Goal: Transaction & Acquisition: Book appointment/travel/reservation

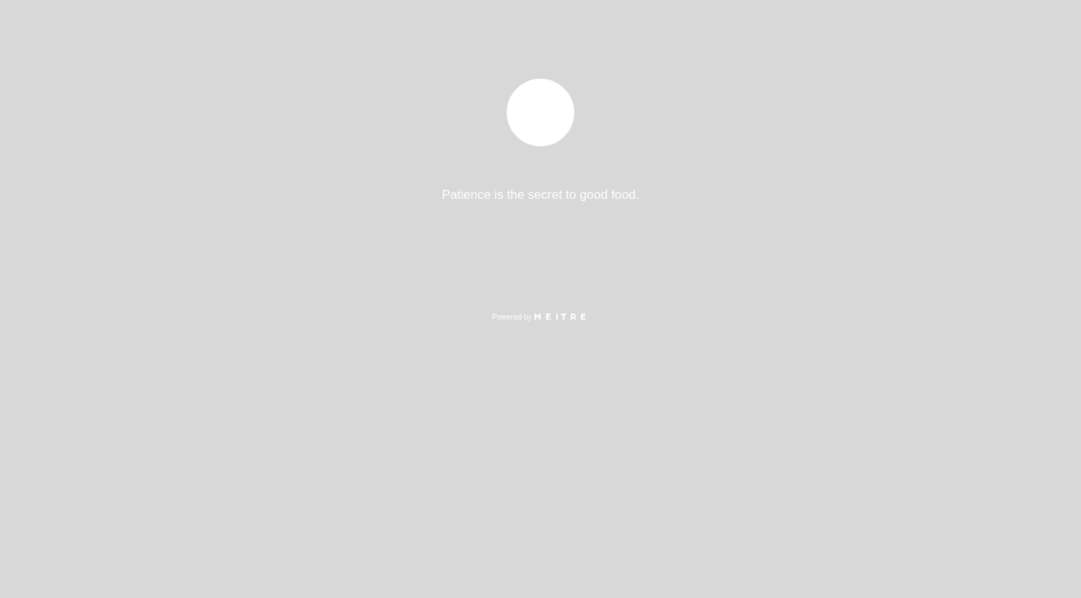
select select "es"
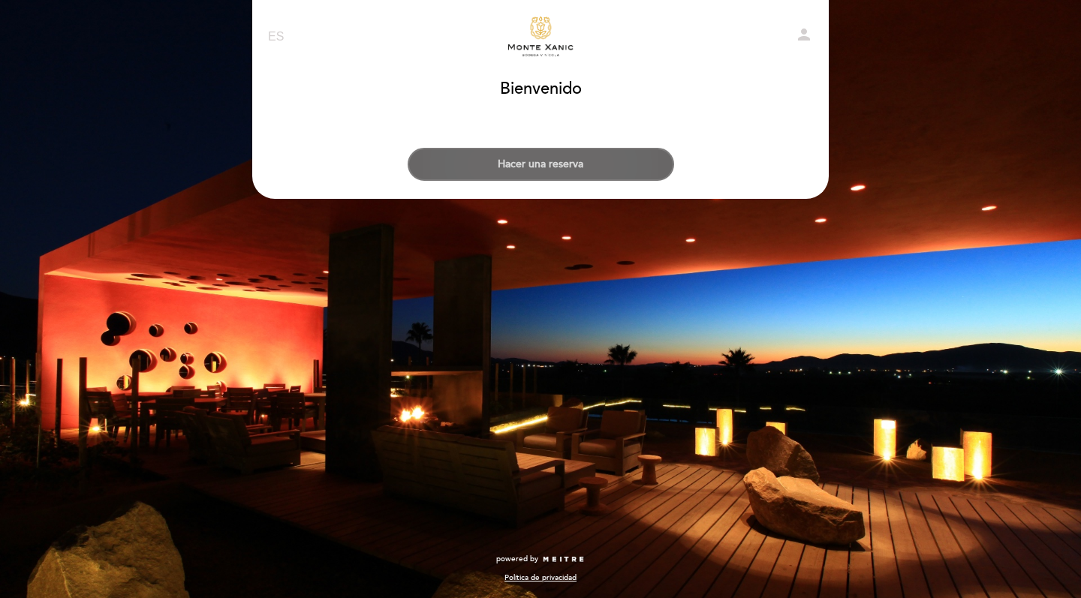
click at [566, 165] on button "Hacer una reserva" at bounding box center [541, 164] width 266 height 33
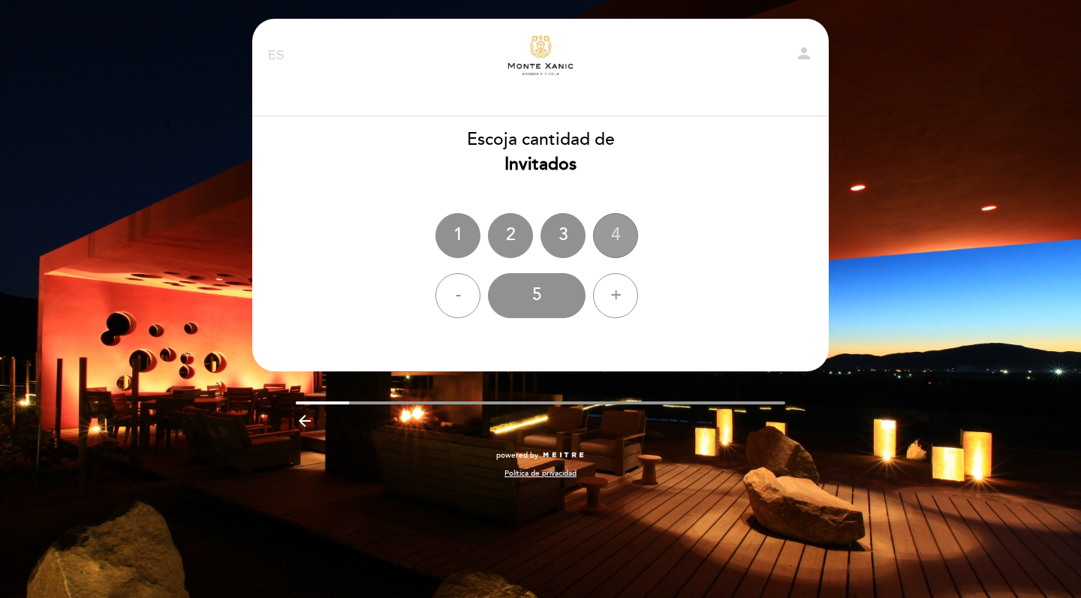
click at [609, 228] on div "4" at bounding box center [615, 235] width 45 height 45
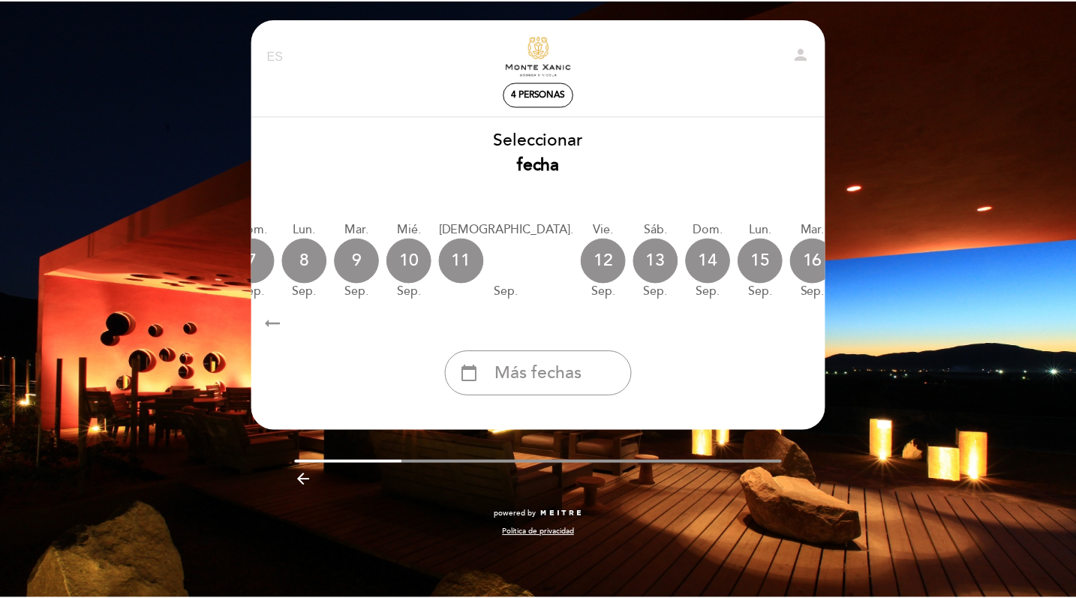
scroll to position [0, 302]
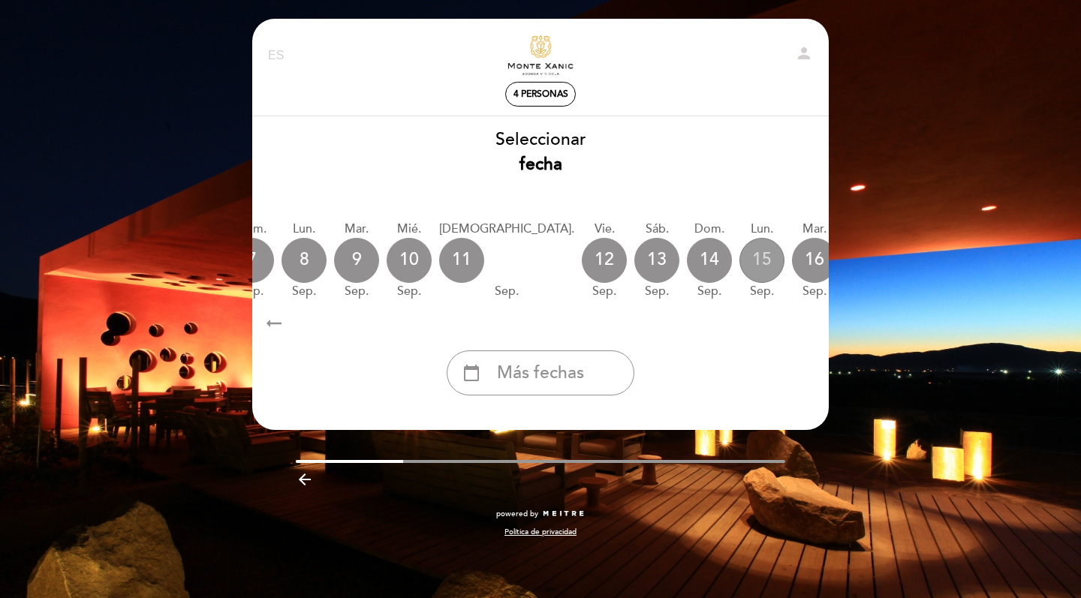
click at [739, 259] on div "15" at bounding box center [761, 260] width 45 height 45
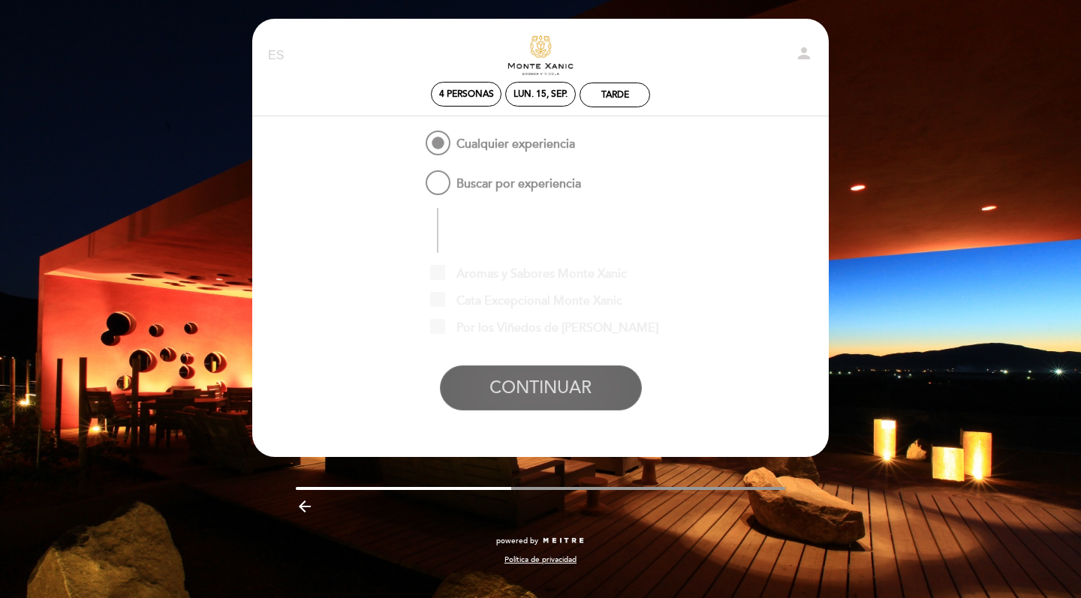
click at [556, 382] on button "CONTINUAR" at bounding box center [541, 387] width 202 height 45
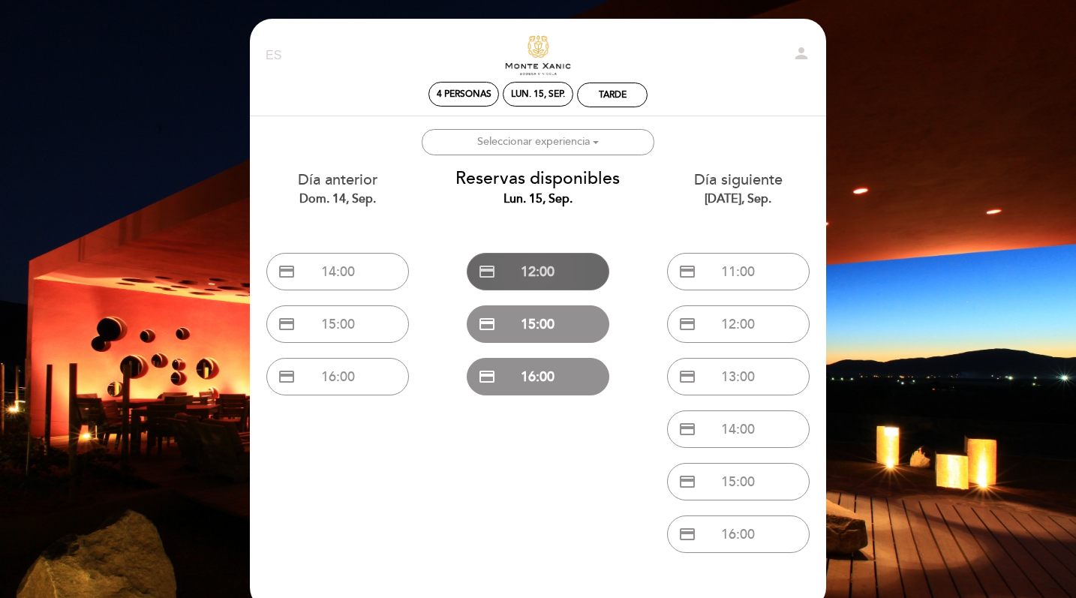
click at [534, 272] on button "credit_card 12:00" at bounding box center [538, 272] width 143 height 38
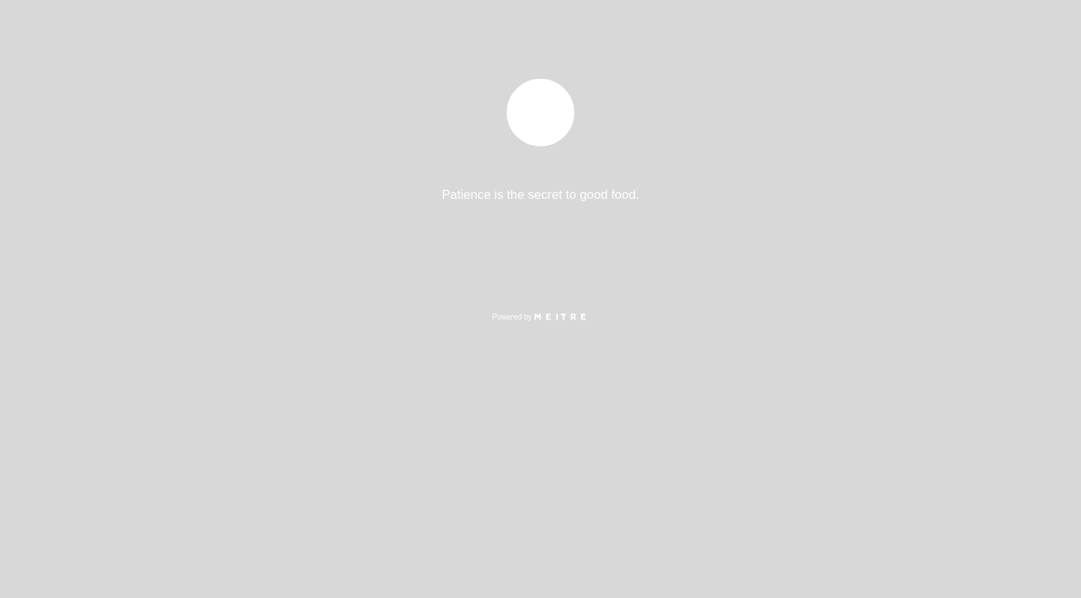
select select "es"
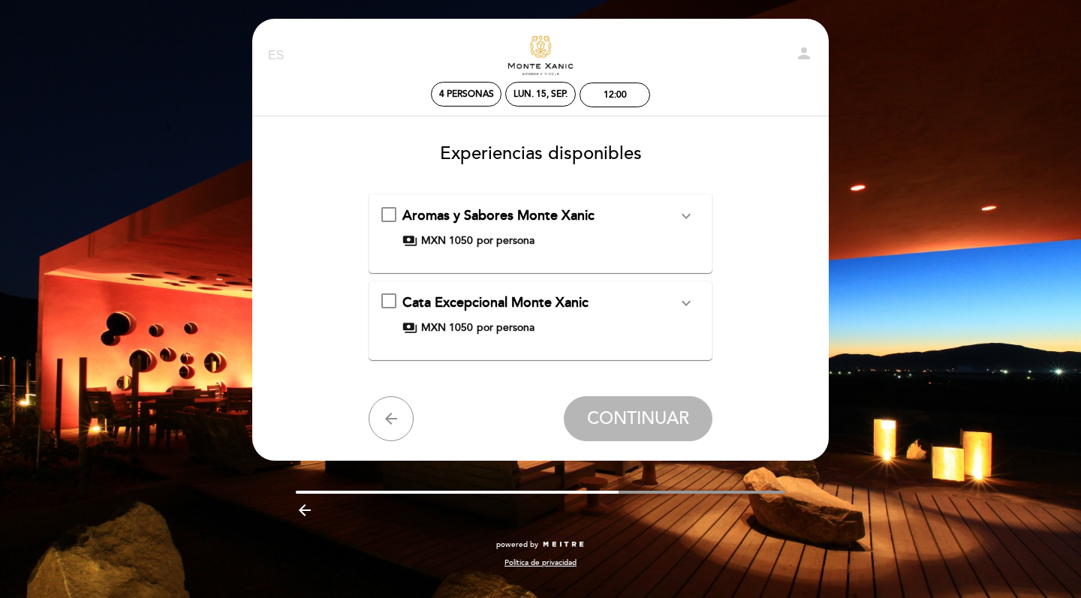
click at [684, 220] on icon "expand_more" at bounding box center [686, 216] width 18 height 18
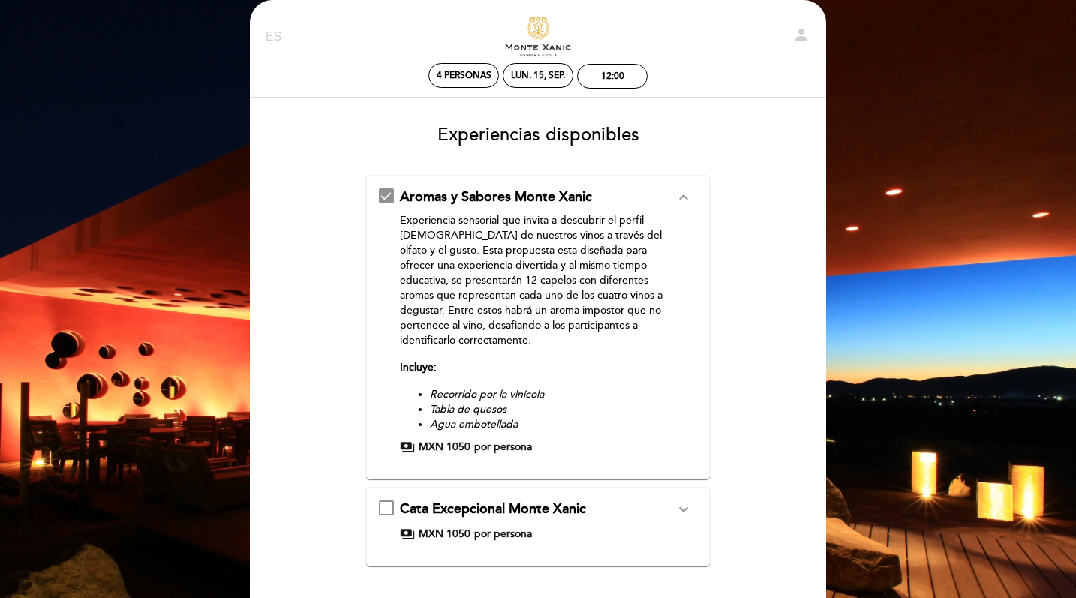
scroll to position [24, 0]
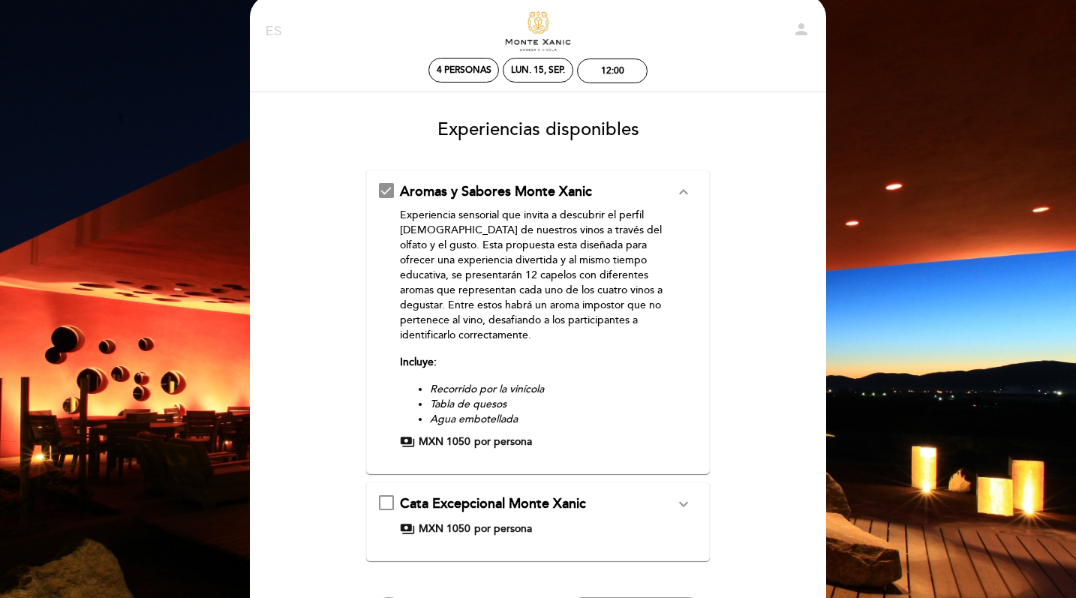
click at [684, 220] on div "Aromas y Sabores [PERSON_NAME] expand_less Experiencia sensorial que invita a d…" at bounding box center [538, 315] width 319 height 267
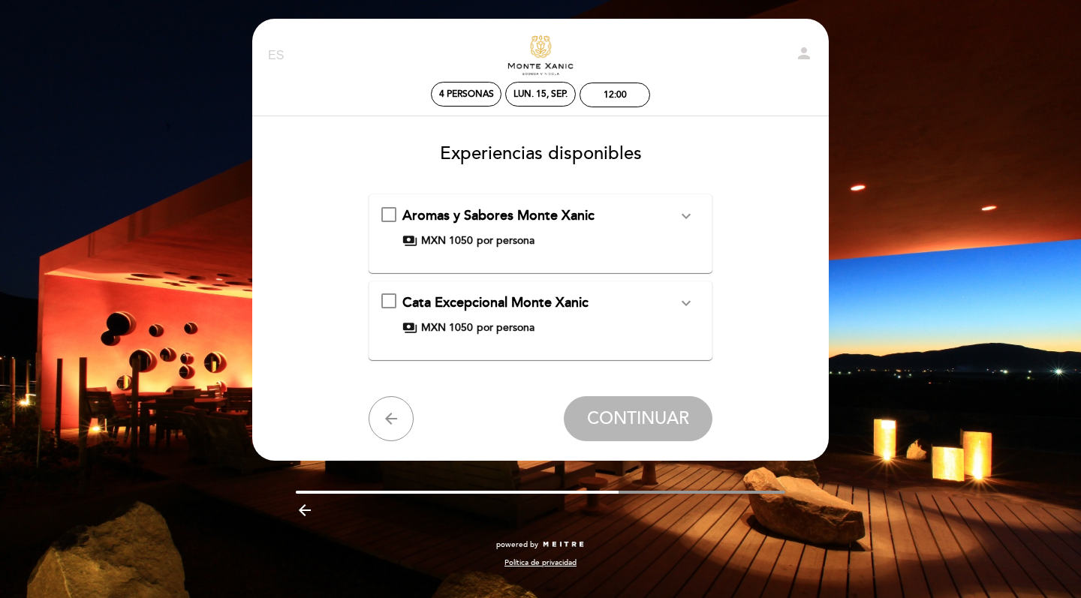
click at [672, 313] on button "expand_more" at bounding box center [685, 303] width 27 height 20
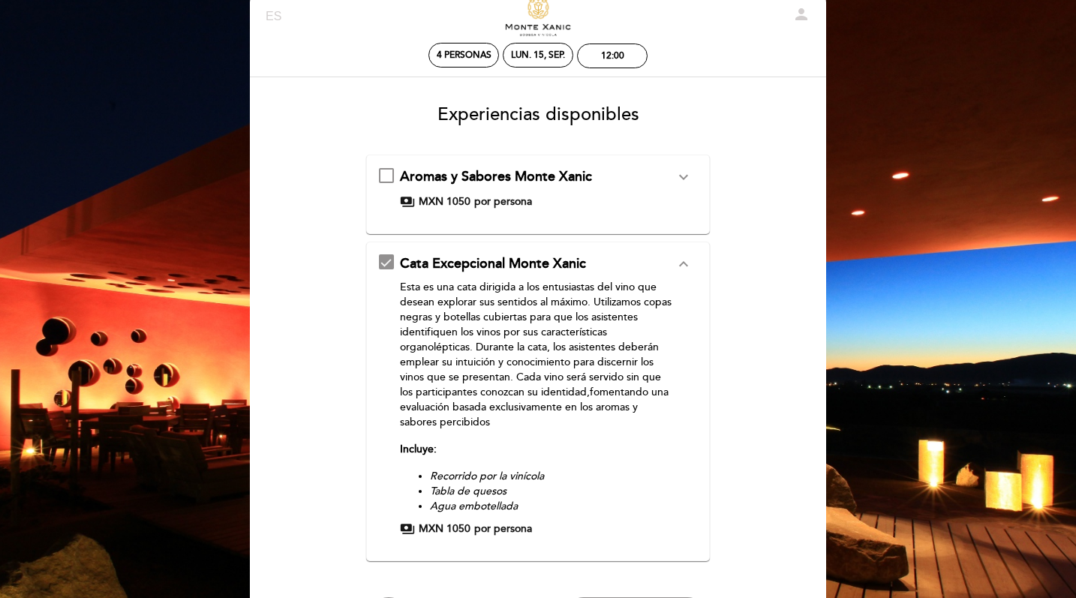
scroll to position [48, 0]
